Goal: Book appointment/travel/reservation

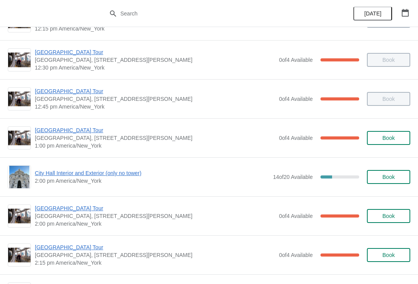
scroll to position [450, 0]
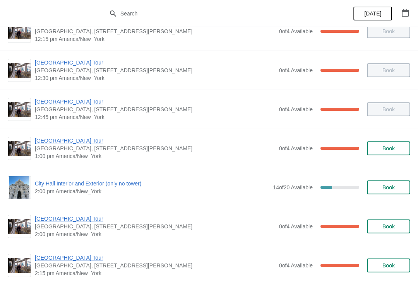
click at [55, 140] on span "[GEOGRAPHIC_DATA] Tour" at bounding box center [155, 141] width 240 height 8
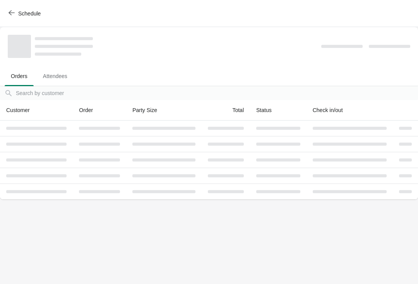
scroll to position [0, 0]
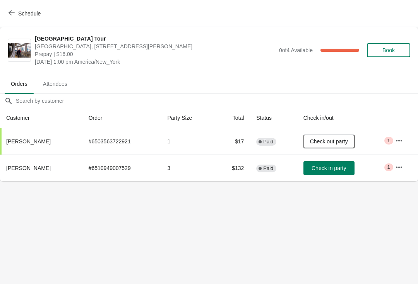
click at [10, 8] on button "Schedule" at bounding box center [25, 14] width 43 height 14
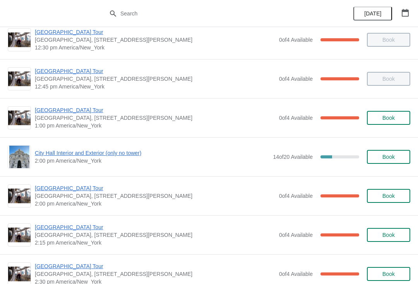
scroll to position [480, 0]
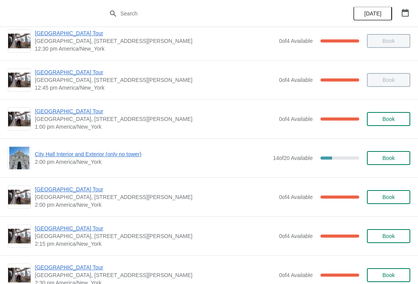
click at [35, 191] on span "[GEOGRAPHIC_DATA] Tour" at bounding box center [155, 190] width 240 height 8
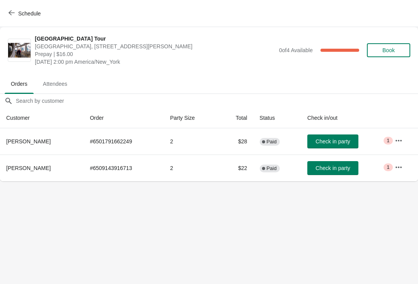
click at [12, 9] on button "Schedule" at bounding box center [25, 14] width 43 height 14
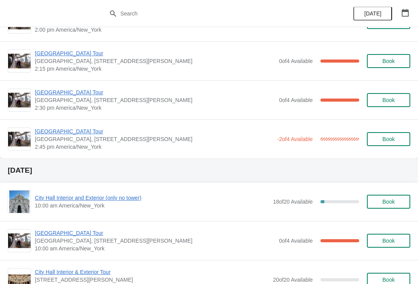
scroll to position [654, 0]
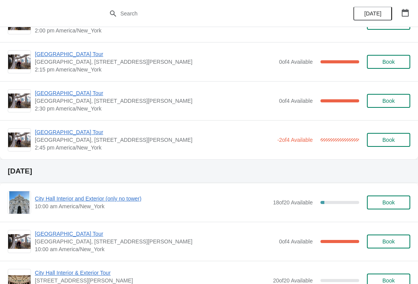
click at [46, 135] on span "[GEOGRAPHIC_DATA] Tour" at bounding box center [154, 132] width 238 height 8
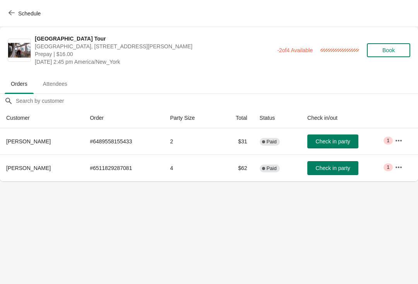
click at [16, 9] on button "Schedule" at bounding box center [25, 14] width 43 height 14
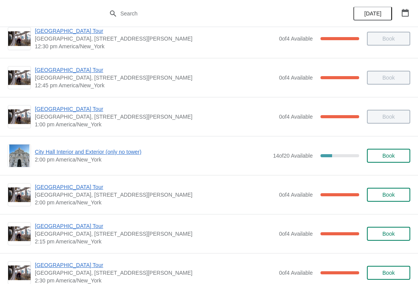
scroll to position [482, 0]
